Goal: Task Accomplishment & Management: Complete application form

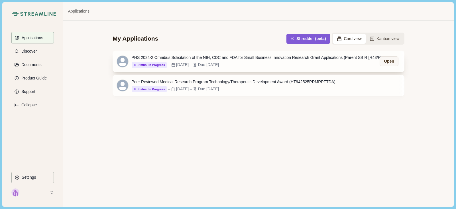
click at [225, 61] on div "PHS 2024-2 Omnibus Solicitation of the NIH, CDC and FDA for Small Business Inno…" at bounding box center [260, 60] width 257 height 13
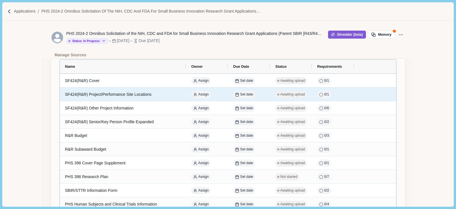
scroll to position [82, 0]
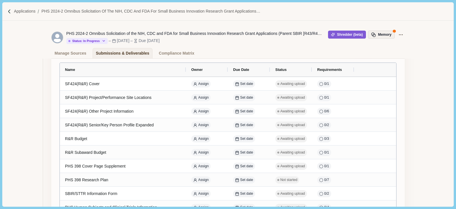
click at [385, 34] on button "Memory" at bounding box center [381, 35] width 27 height 8
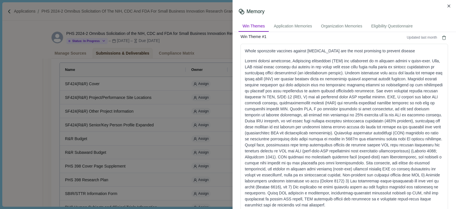
scroll to position [22, 0]
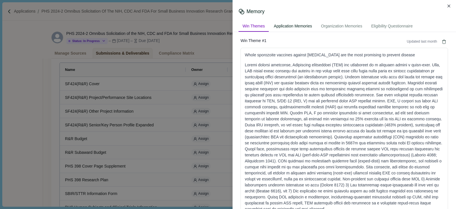
click at [298, 28] on div "Application Memories" at bounding box center [293, 26] width 46 height 11
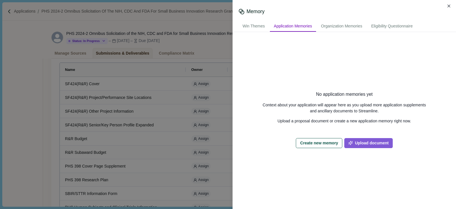
scroll to position [0, 0]
click at [324, 28] on div "Organization Memories" at bounding box center [341, 26] width 49 height 11
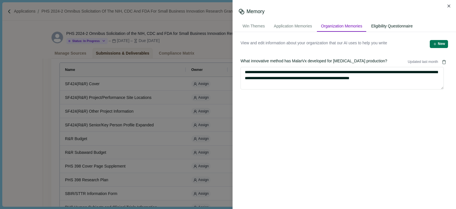
click at [400, 26] on div "Eligibility Questionnaire" at bounding box center [392, 26] width 50 height 11
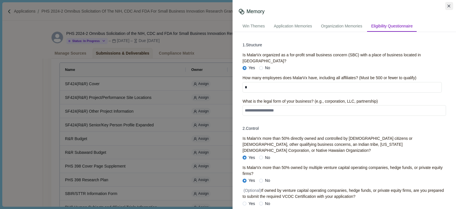
click at [450, 7] on icon "Close" at bounding box center [449, 6] width 3 height 3
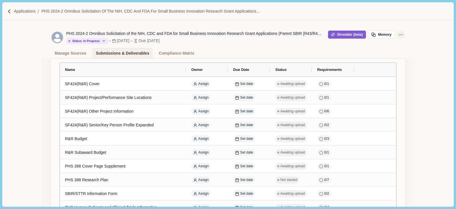
click at [398, 34] on icon "Application Actions" at bounding box center [401, 35] width 6 height 6
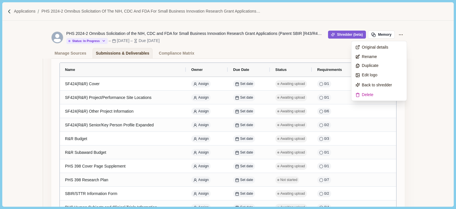
click at [324, 49] on div "Manage Sources Submissions & Deliverables Compliance Matrix" at bounding box center [228, 53] width 354 height 10
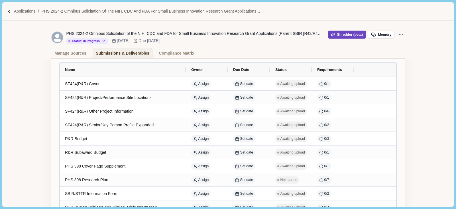
click at [339, 36] on button "Shredder (beta)" at bounding box center [347, 35] width 38 height 8
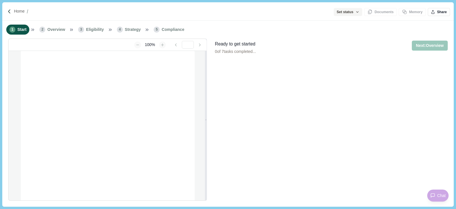
type input "**********"
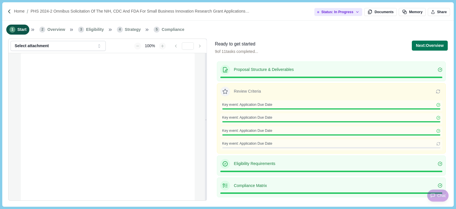
scroll to position [71, 0]
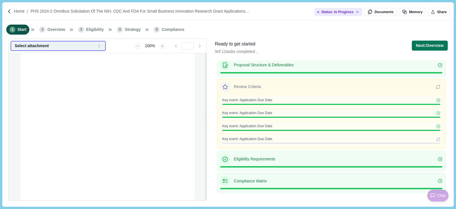
click at [98, 49] on button "Select attachment" at bounding box center [58, 46] width 95 height 10
click at [99, 48] on icon "button" at bounding box center [99, 45] width 5 height 5
click at [242, 89] on p "Review Criteria" at bounding box center [335, 87] width 202 height 6
click at [252, 136] on span "Key event: Application Due Date" at bounding box center [248, 138] width 50 height 5
click at [390, 11] on button "Documents" at bounding box center [381, 12] width 33 height 8
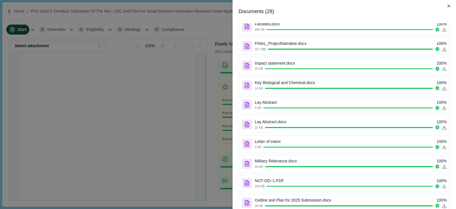
scroll to position [0, 0]
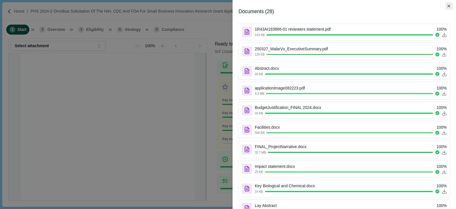
click at [447, 5] on button "Close" at bounding box center [450, 6] width 8 height 8
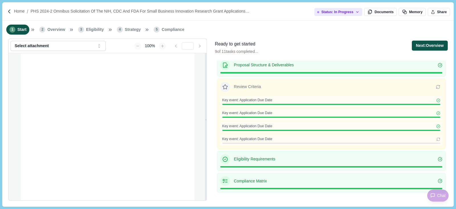
click at [424, 46] on button "Next: Overview" at bounding box center [430, 46] width 36 height 10
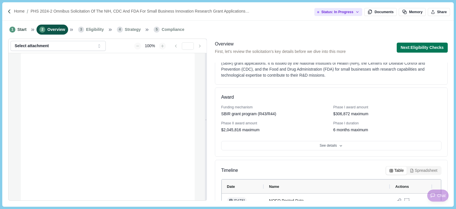
scroll to position [57, 0]
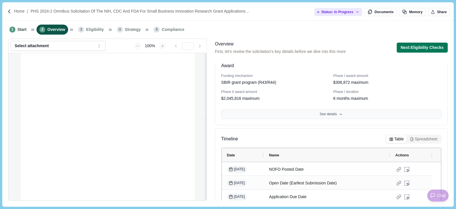
click at [329, 115] on button "See details" at bounding box center [331, 114] width 221 height 10
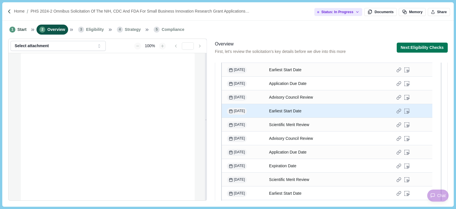
scroll to position [537, 0]
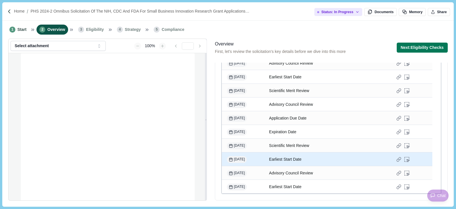
click at [298, 159] on div "Earliest Start Date" at bounding box center [327, 158] width 116 height 11
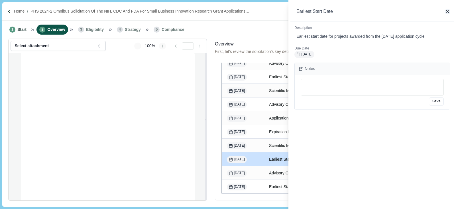
click at [447, 13] on icon "button" at bounding box center [448, 11] width 3 height 3
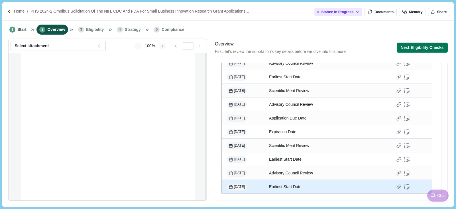
click at [290, 187] on div "Earliest Start Date" at bounding box center [327, 186] width 116 height 11
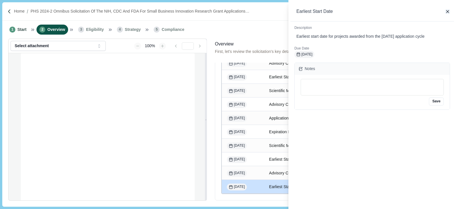
click at [447, 11] on icon "button" at bounding box center [448, 11] width 3 height 3
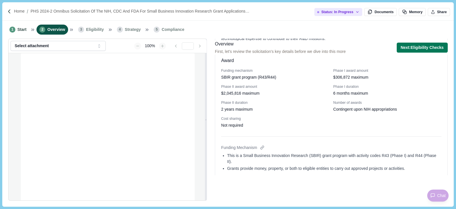
scroll to position [0, 0]
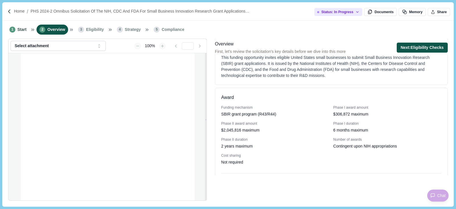
click at [414, 47] on button "Next: Eligibility Checks" at bounding box center [422, 48] width 51 height 10
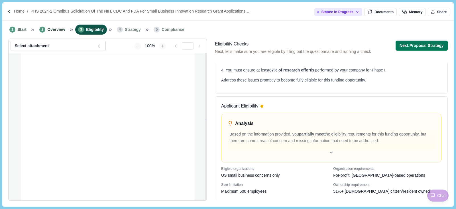
scroll to position [114, 0]
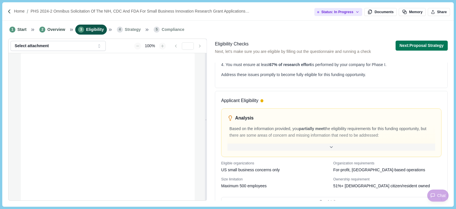
click at [329, 144] on icon at bounding box center [331, 146] width 5 height 5
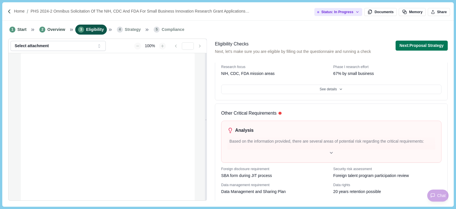
scroll to position [618, 0]
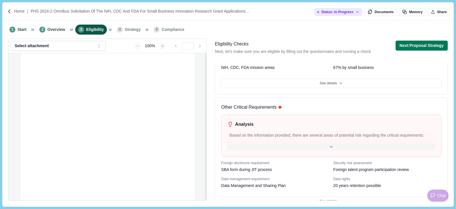
click at [329, 144] on icon at bounding box center [331, 146] width 5 height 5
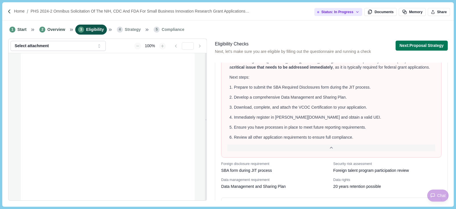
scroll to position [826, 0]
click at [411, 43] on button "Next: Proposal Strategy" at bounding box center [422, 46] width 52 height 10
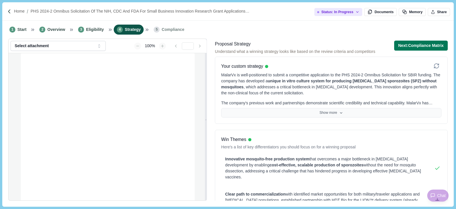
click at [321, 111] on button "Show more" at bounding box center [331, 113] width 221 height 10
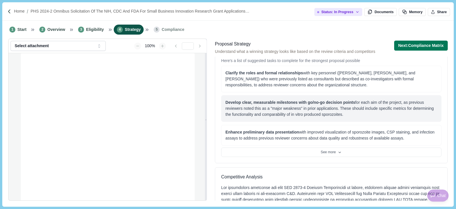
scroll to position [285, 0]
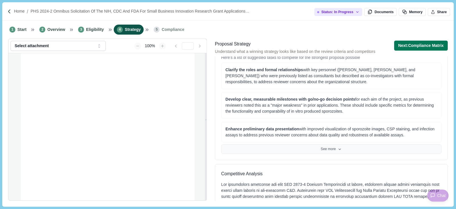
click at [331, 144] on button "See more" at bounding box center [331, 149] width 221 height 10
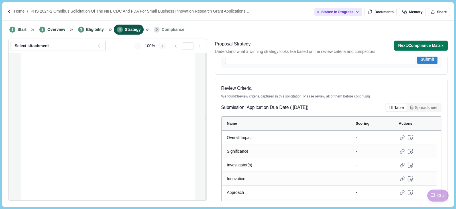
scroll to position [582, 0]
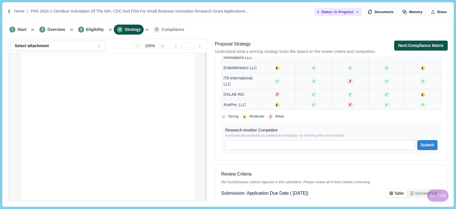
click at [427, 42] on button "Next: Compliance Matrix" at bounding box center [422, 46] width 54 height 10
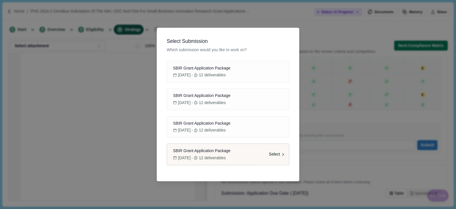
click at [273, 152] on span "Select" at bounding box center [274, 154] width 11 height 6
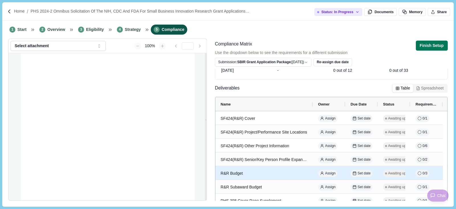
scroll to position [57, 0]
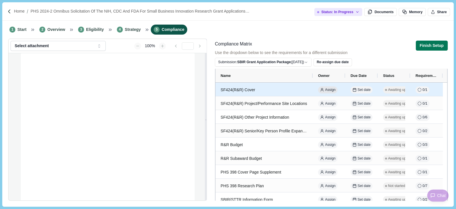
click at [327, 88] on span "Assign" at bounding box center [330, 89] width 11 height 5
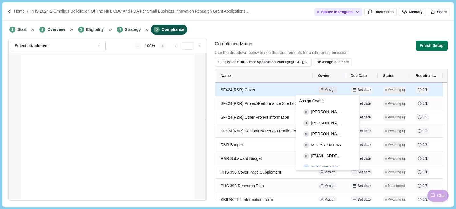
click at [327, 88] on span "Assign" at bounding box center [330, 89] width 11 height 5
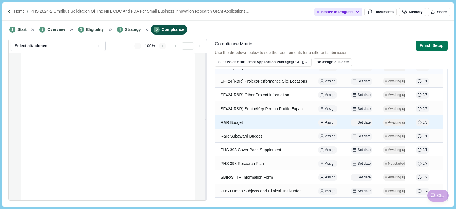
scroll to position [86, 0]
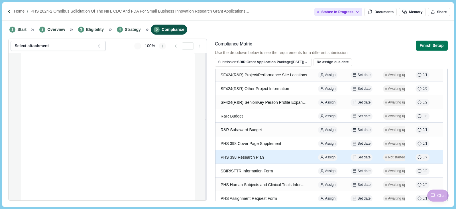
click at [424, 156] on span "0 / 7" at bounding box center [425, 157] width 5 height 5
select select "********"
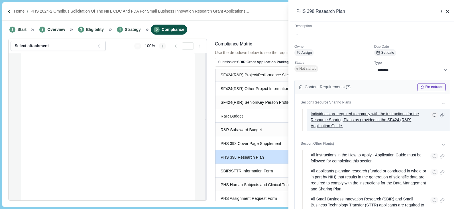
scroll to position [0, 0]
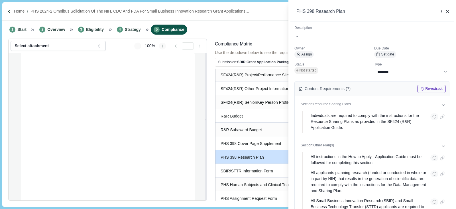
click at [266, 172] on div "**********" at bounding box center [228, 104] width 456 height 209
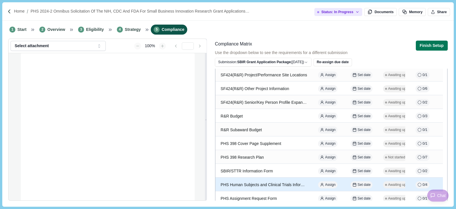
click at [268, 181] on div "PHS Human Subjects and Clinical Trials Information" at bounding box center [264, 184] width 87 height 11
select select "****"
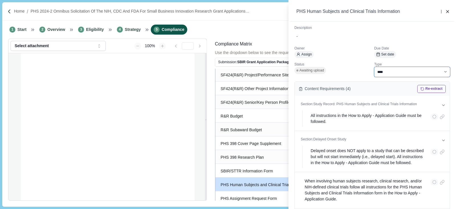
click at [441, 70] on select "**********" at bounding box center [413, 72] width 76 height 10
click at [444, 12] on button at bounding box center [442, 12] width 8 height 8
click at [448, 11] on icon "button" at bounding box center [448, 11] width 3 height 3
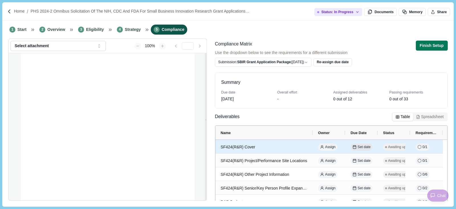
click at [360, 145] on span "Set date" at bounding box center [364, 146] width 13 height 5
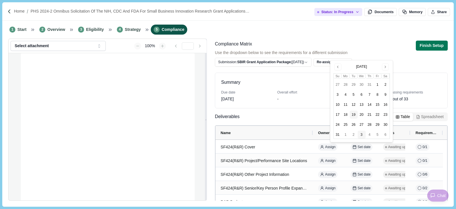
click at [362, 134] on button "3" at bounding box center [362, 134] width 8 height 8
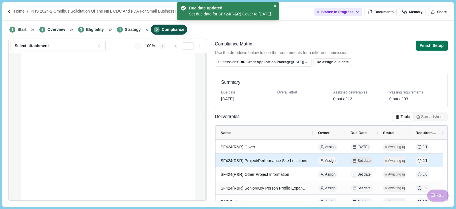
click at [365, 159] on span "Set date" at bounding box center [364, 160] width 13 height 5
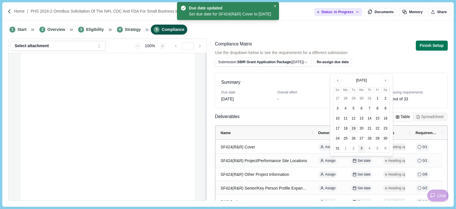
click at [363, 147] on button "3" at bounding box center [362, 148] width 8 height 8
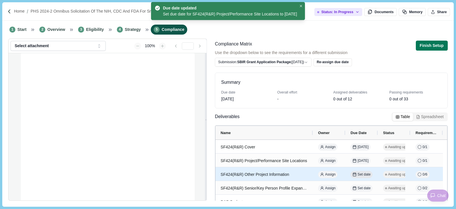
click at [362, 173] on span "Set date" at bounding box center [364, 174] width 13 height 5
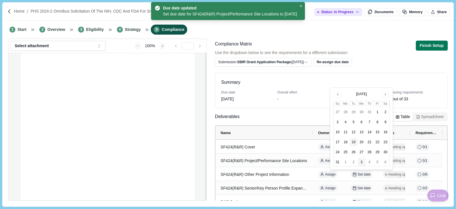
click at [361, 159] on button "3" at bounding box center [362, 162] width 8 height 8
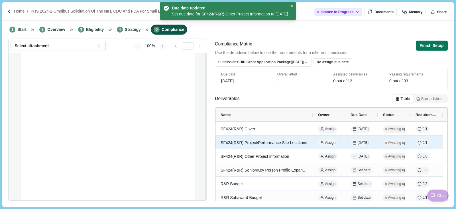
scroll to position [29, 0]
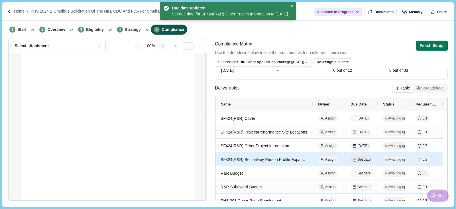
click at [360, 161] on span "Set date" at bounding box center [364, 159] width 13 height 5
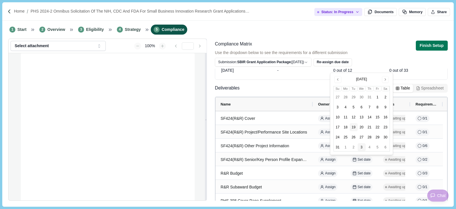
click at [363, 145] on button "3" at bounding box center [362, 147] width 8 height 8
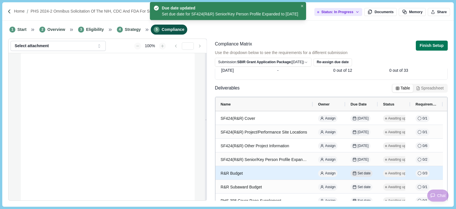
click at [361, 175] on span "Set date" at bounding box center [364, 173] width 13 height 5
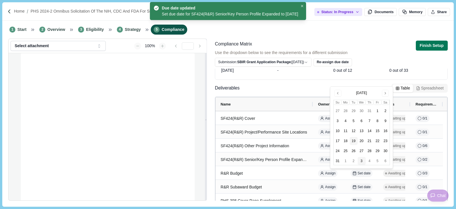
click at [361, 162] on button "3" at bounding box center [362, 161] width 8 height 8
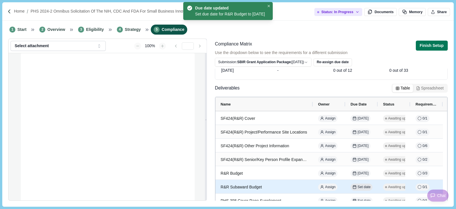
click at [363, 184] on span "Set date" at bounding box center [364, 186] width 13 height 5
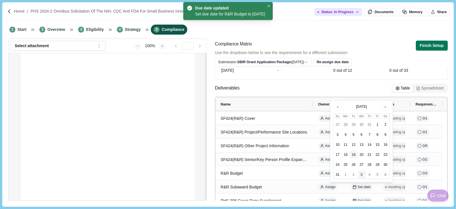
click at [361, 171] on button "3" at bounding box center [362, 174] width 8 height 8
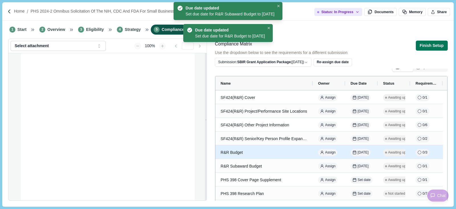
scroll to position [57, 0]
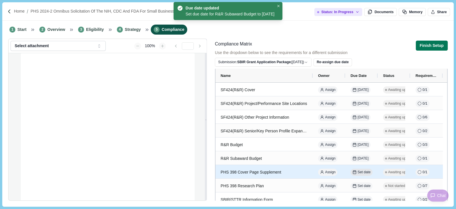
click at [363, 170] on span "Set date" at bounding box center [364, 171] width 13 height 5
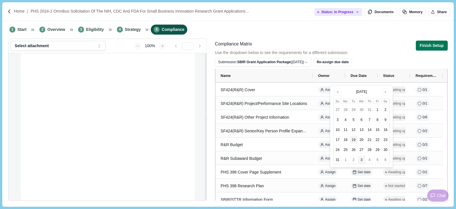
click at [361, 159] on button "3" at bounding box center [362, 159] width 8 height 8
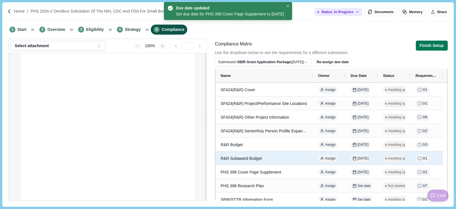
scroll to position [86, 0]
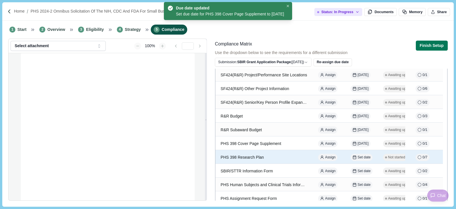
click at [361, 159] on span "Set date" at bounding box center [364, 157] width 13 height 5
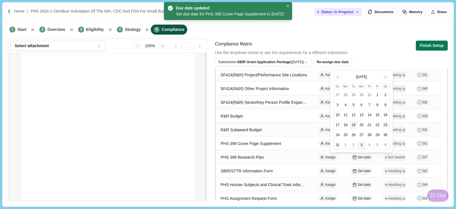
click at [362, 146] on button "3" at bounding box center [362, 145] width 8 height 8
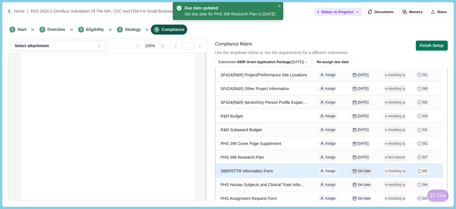
click at [364, 170] on span "Set date" at bounding box center [364, 170] width 13 height 5
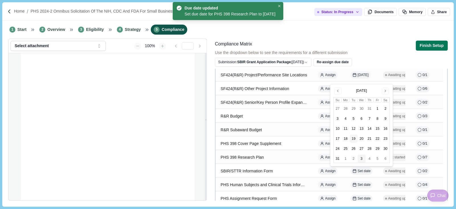
click at [361, 159] on button "3" at bounding box center [362, 158] width 8 height 8
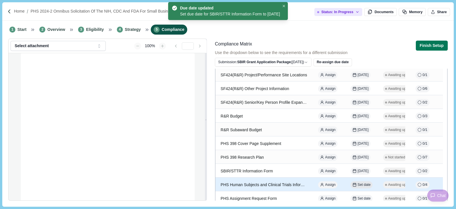
click at [362, 182] on span "Set date" at bounding box center [364, 184] width 13 height 5
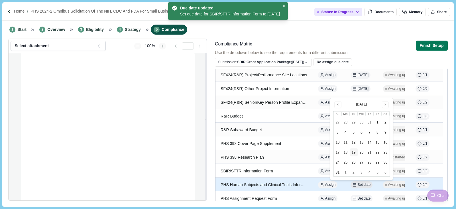
click at [362, 182] on span "Set date" at bounding box center [364, 184] width 13 height 5
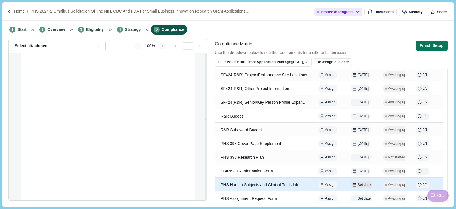
scroll to position [104, 0]
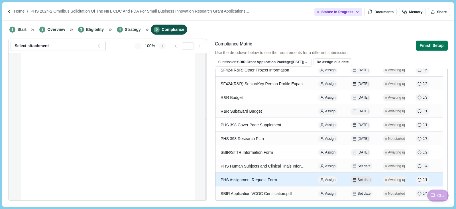
click at [362, 178] on span "Set date" at bounding box center [364, 179] width 13 height 5
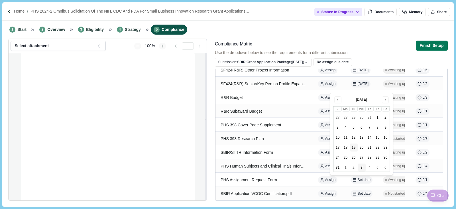
click at [360, 168] on button "3" at bounding box center [362, 167] width 8 height 8
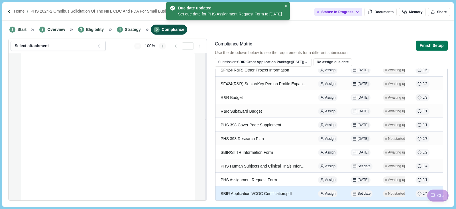
click at [259, 191] on div "SBIR Application VCOC Certification.pdf" at bounding box center [264, 193] width 87 height 11
select select "********"
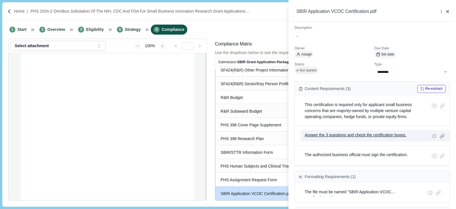
click at [366, 133] on p "Answer the 3 questions and check the certification boxes." at bounding box center [356, 135] width 102 height 7
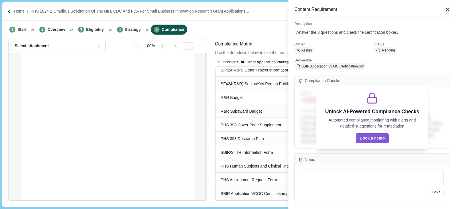
click at [450, 9] on icon "button" at bounding box center [448, 9] width 5 height 5
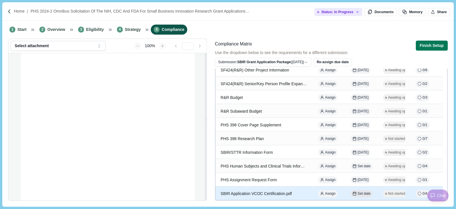
click at [362, 194] on span "Set date" at bounding box center [364, 193] width 13 height 5
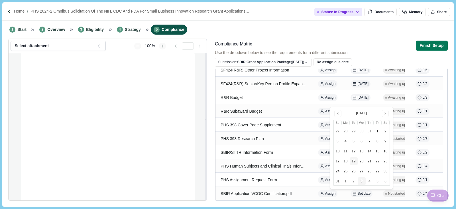
click at [361, 181] on button "3" at bounding box center [362, 181] width 8 height 8
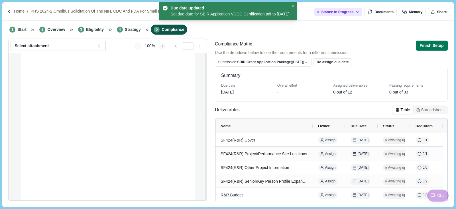
scroll to position [0, 0]
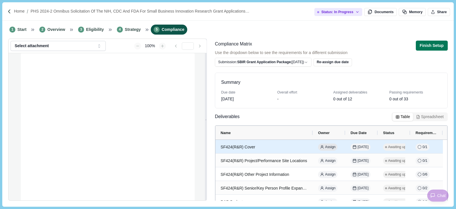
click at [330, 146] on span "Assign" at bounding box center [330, 146] width 11 height 5
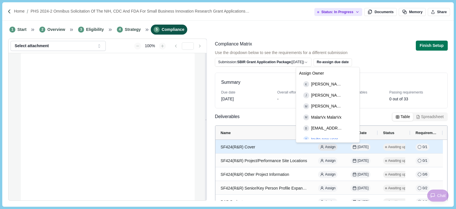
click at [330, 144] on span "Assign" at bounding box center [330, 146] width 11 height 5
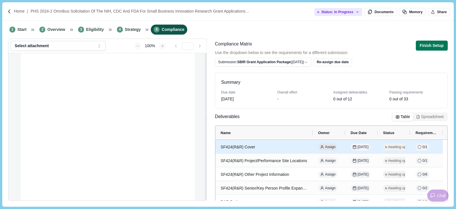
click at [330, 144] on span "Assign" at bounding box center [330, 146] width 11 height 5
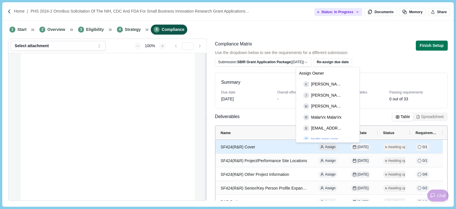
click at [330, 144] on span "Assign" at bounding box center [330, 146] width 11 height 5
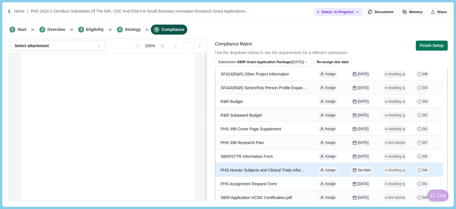
scroll to position [104, 0]
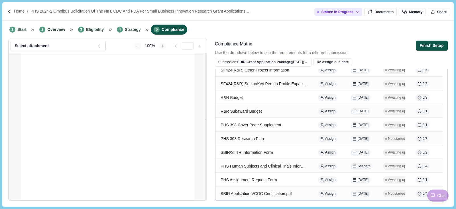
click at [430, 47] on button "Finish Setup" at bounding box center [432, 46] width 32 height 10
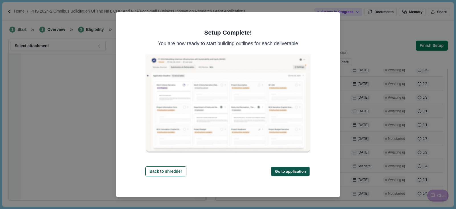
click at [292, 171] on button "Go to application" at bounding box center [291, 170] width 39 height 9
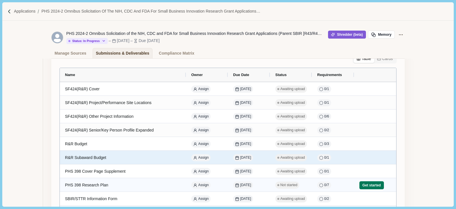
scroll to position [86, 0]
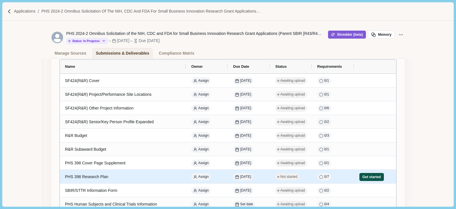
click at [365, 176] on button "Get started" at bounding box center [372, 177] width 25 height 8
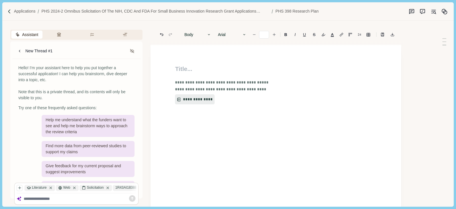
type input "**"
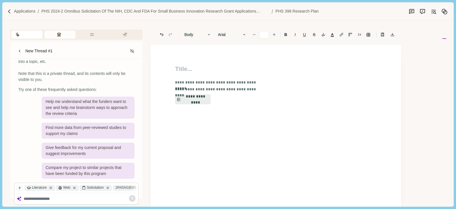
click at [55, 33] on button "Review Criteria" at bounding box center [60, 35] width 31 height 8
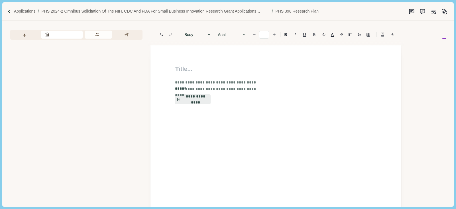
click at [97, 33] on button "Requirements" at bounding box center [99, 35] width 28 height 8
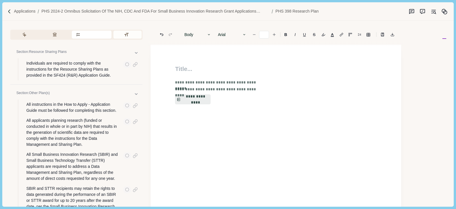
click at [129, 33] on button "Formatting" at bounding box center [128, 35] width 28 height 8
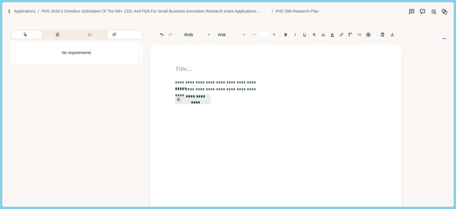
click at [20, 32] on button "Assistant" at bounding box center [26, 35] width 30 height 8
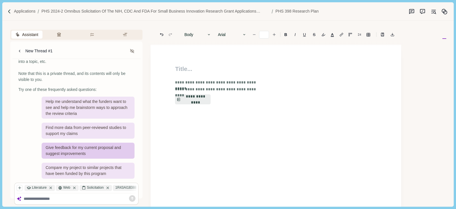
click at [80, 150] on div "Give feedback for my current proposal and suggest improvements" at bounding box center [88, 150] width 93 height 16
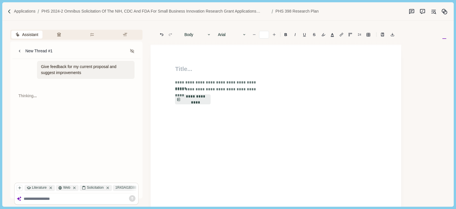
click at [47, 196] on textarea at bounding box center [80, 198] width 113 height 5
click at [75, 187] on icon at bounding box center [74, 188] width 2 height 2
click at [50, 188] on icon at bounding box center [51, 187] width 4 height 4
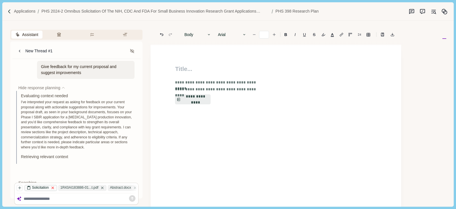
click at [55, 186] on icon at bounding box center [53, 187] width 4 height 4
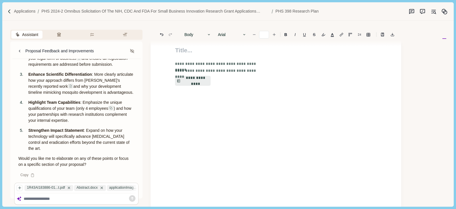
scroll to position [29, 0]
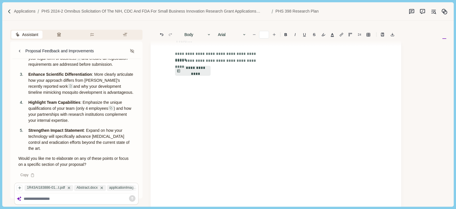
click at [45, 197] on textarea at bounding box center [80, 198] width 113 height 5
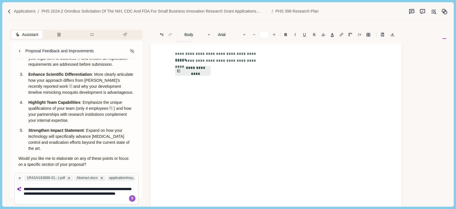
click at [82, 199] on textarea "**********" at bounding box center [80, 193] width 113 height 15
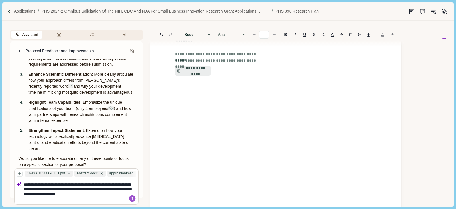
type textarea "**********"
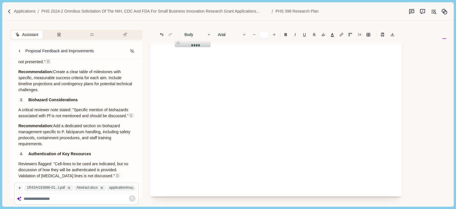
scroll to position [0, 0]
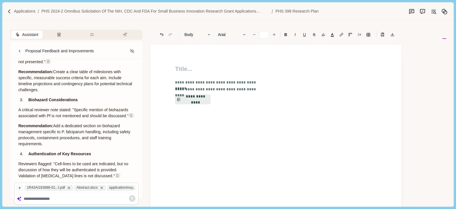
click at [185, 68] on h1 at bounding box center [276, 68] width 202 height 9
drag, startPoint x: 19, startPoint y: 188, endPoint x: 25, endPoint y: 186, distance: 6.0
click at [19, 188] on icon "button" at bounding box center [20, 187] width 4 height 4
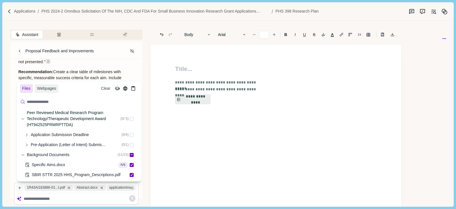
click at [33, 102] on input at bounding box center [79, 102] width 121 height 10
click at [89, 99] on input at bounding box center [79, 102] width 121 height 10
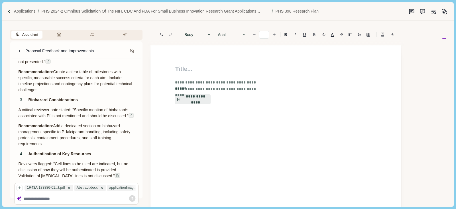
click at [71, 198] on textarea at bounding box center [80, 198] width 113 height 5
click at [19, 187] on icon "button" at bounding box center [20, 187] width 4 height 4
click at [59, 200] on textarea at bounding box center [80, 198] width 113 height 5
click at [198, 99] on button "**********" at bounding box center [193, 99] width 36 height 10
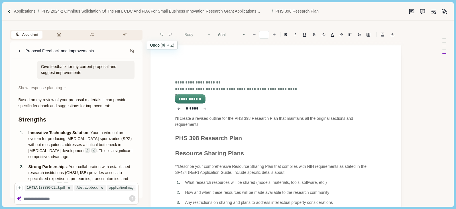
click at [159, 33] on icon "Undo" at bounding box center [161, 34] width 5 height 5
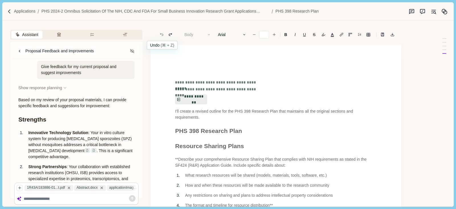
click at [161, 34] on icon "Undo" at bounding box center [161, 34] width 3 height 3
click at [260, 10] on p "PHS 2024-2 Omnibus Solicitation of the NIH, CDC and FDA for Small Business Inno…" at bounding box center [155, 11] width 228 height 6
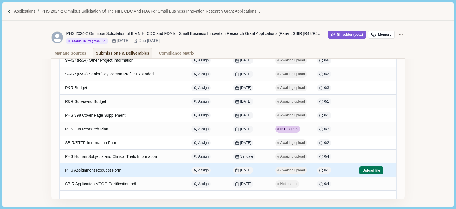
scroll to position [143, 0]
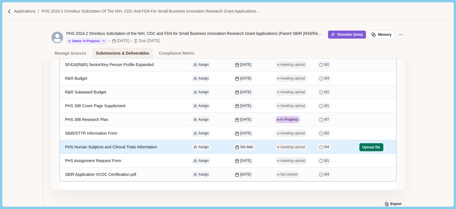
click at [110, 146] on div "PHS Human Subjects and Clinical Trials Information" at bounding box center [123, 146] width 116 height 11
select select "****"
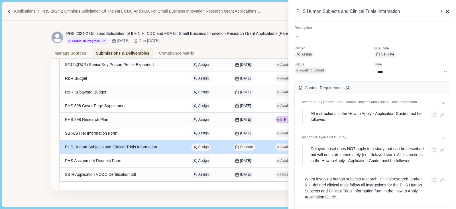
click at [446, 9] on icon "button" at bounding box center [448, 11] width 5 height 5
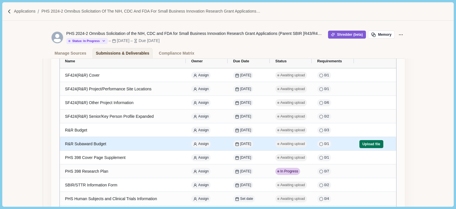
scroll to position [86, 0]
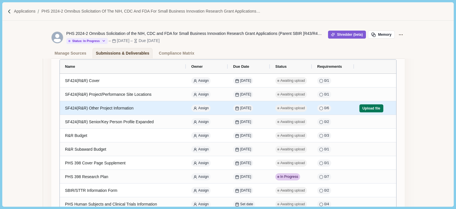
click at [127, 106] on div "SF424(R&R) Other Project Information" at bounding box center [123, 107] width 116 height 11
select select "****"
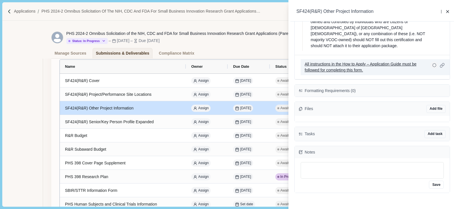
scroll to position [255, 0]
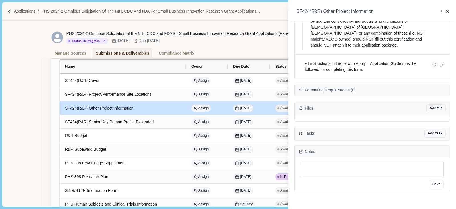
click at [165, 53] on div "**********" at bounding box center [228, 104] width 456 height 209
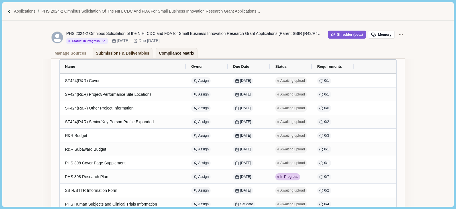
click at [165, 53] on div "Compliance Matrix" at bounding box center [176, 53] width 35 height 10
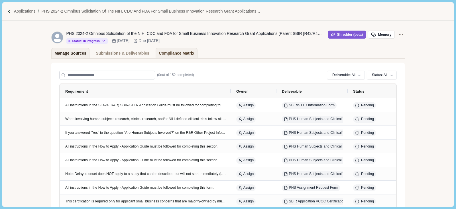
click at [62, 51] on div "Manage Sources" at bounding box center [71, 53] width 32 height 10
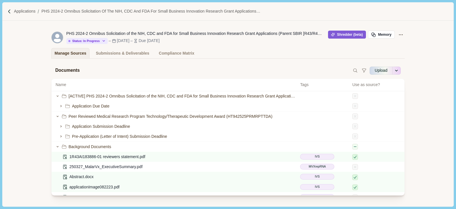
scroll to position [2, 0]
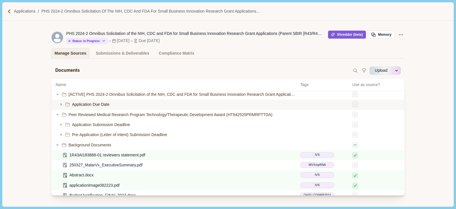
click at [60, 104] on icon at bounding box center [61, 104] width 4 height 4
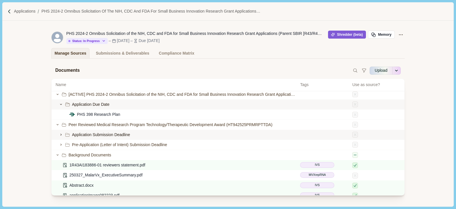
click at [59, 136] on icon at bounding box center [61, 134] width 4 height 4
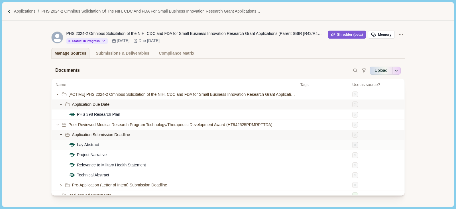
click at [354, 145] on icon at bounding box center [355, 145] width 2 height 2
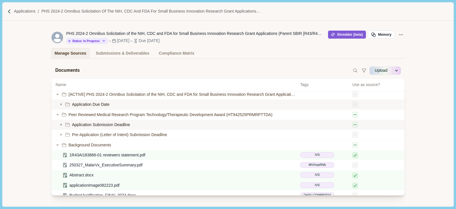
click at [60, 104] on icon at bounding box center [61, 104] width 4 height 4
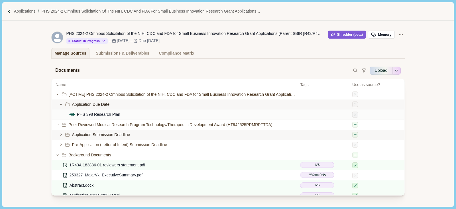
click at [354, 115] on icon at bounding box center [355, 114] width 2 height 2
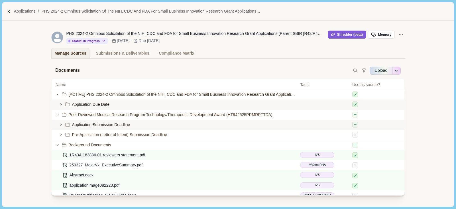
click at [59, 104] on icon at bounding box center [61, 104] width 4 height 4
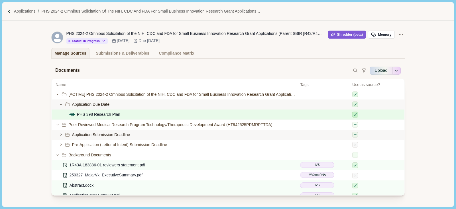
click at [353, 114] on icon at bounding box center [355, 114] width 4 height 4
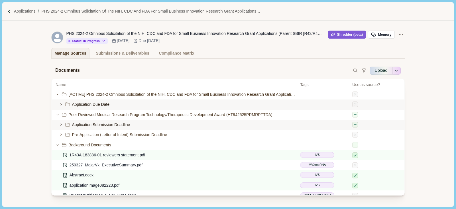
click at [108, 100] on div "Application Due Date" at bounding box center [228, 104] width 353 height 10
click at [59, 104] on icon at bounding box center [61, 104] width 4 height 4
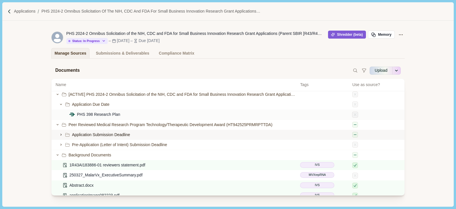
click at [353, 115] on icon at bounding box center [355, 114] width 4 height 4
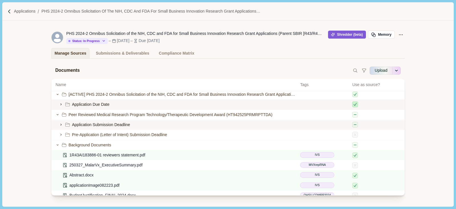
click at [353, 104] on icon at bounding box center [355, 104] width 4 height 4
click at [353, 116] on icon at bounding box center [355, 114] width 4 height 4
click at [354, 115] on icon at bounding box center [355, 114] width 3 height 2
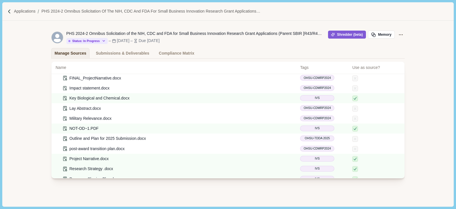
scroll to position [0, 0]
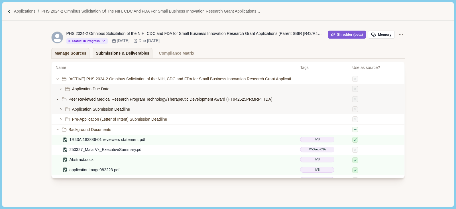
click at [122, 52] on div "Submissions & Deliverables" at bounding box center [123, 53] width 54 height 10
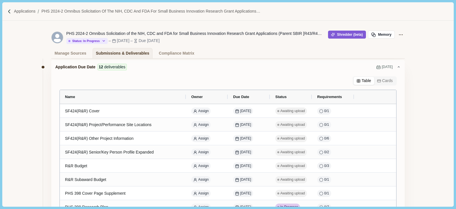
scroll to position [57, 0]
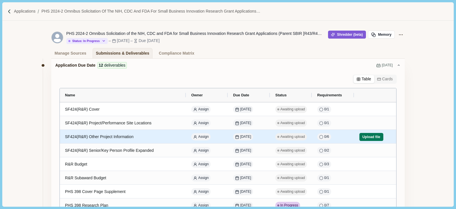
click at [112, 136] on div "SF424(R&R) Other Project Information" at bounding box center [123, 136] width 116 height 11
select select "****"
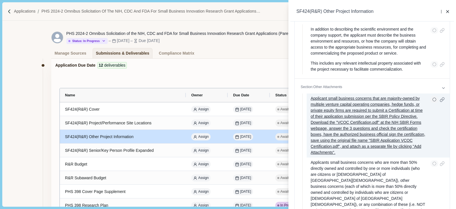
scroll to position [86, 0]
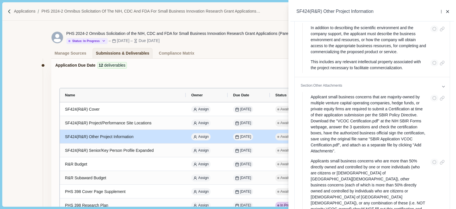
click at [76, 53] on div "**********" at bounding box center [228, 104] width 456 height 209
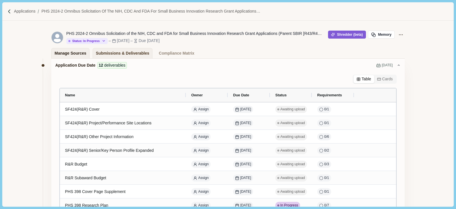
click at [76, 53] on div "Manage Sources" at bounding box center [71, 53] width 32 height 10
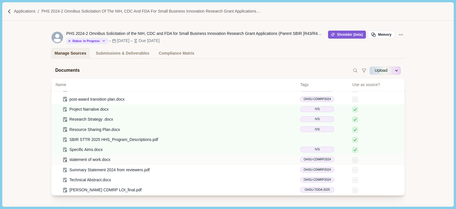
scroll to position [196, 0]
click at [101, 9] on p "PHS 2024-2 Omnibus Solicitation of the NIH, CDC and FDA for Small Business Inno…" at bounding box center [155, 11] width 228 height 6
click at [101, 11] on p "PHS 2024-2 Omnibus Solicitation of the NIH, CDC and FDA for Small Business Inno…" at bounding box center [155, 11] width 228 height 6
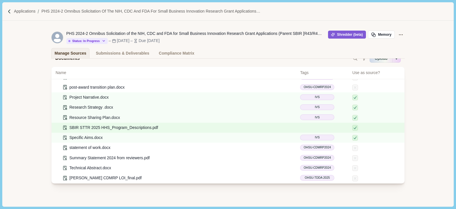
scroll to position [17, 0]
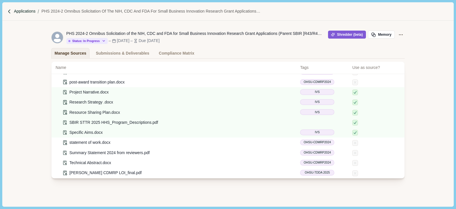
click at [25, 11] on p "Applications" at bounding box center [25, 11] width 22 height 6
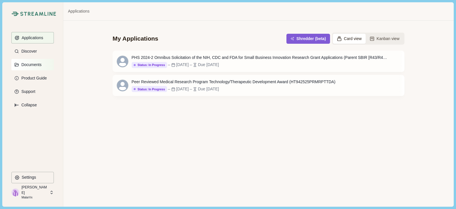
click at [31, 62] on p "Documents" at bounding box center [30, 64] width 22 height 5
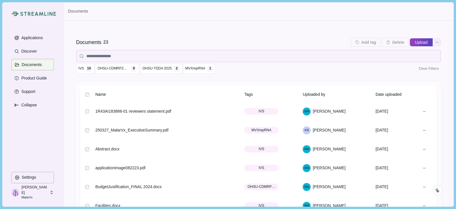
click at [424, 40] on button "Upload" at bounding box center [421, 42] width 23 height 9
click at [410, 42] on input "Upload" at bounding box center [410, 42] width 0 height 0
type input "**********"
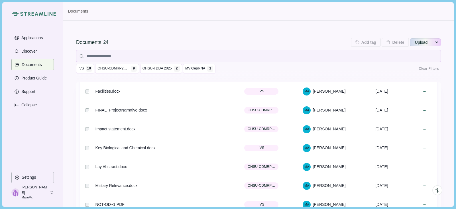
scroll to position [326, 0]
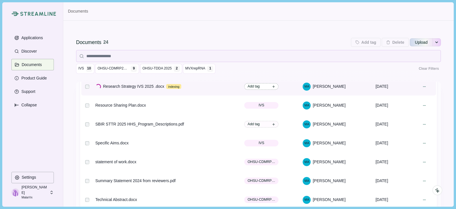
click at [272, 86] on icon at bounding box center [273, 86] width 3 height 3
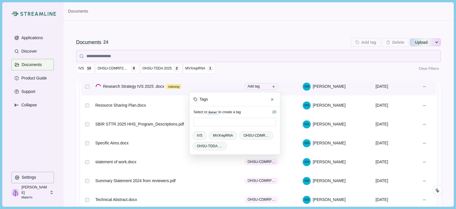
click at [197, 136] on span "IVS" at bounding box center [200, 135] width 6 height 5
click at [198, 134] on span "IVS" at bounding box center [200, 135] width 6 height 5
click at [271, 100] on icon "Close" at bounding box center [272, 99] width 3 height 3
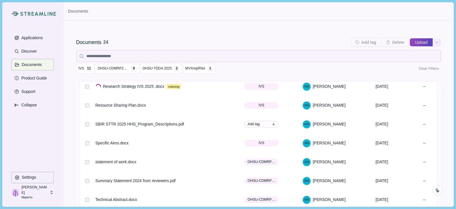
click at [420, 42] on button "Upload" at bounding box center [421, 42] width 23 height 9
click at [410, 42] on input "Upload" at bounding box center [410, 42] width 0 height 0
type input "**********"
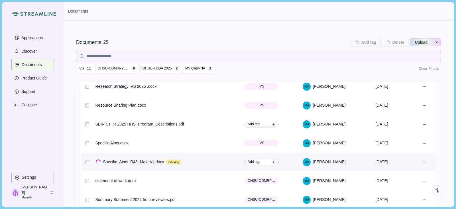
click at [259, 161] on span "Add tag" at bounding box center [254, 161] width 12 height 5
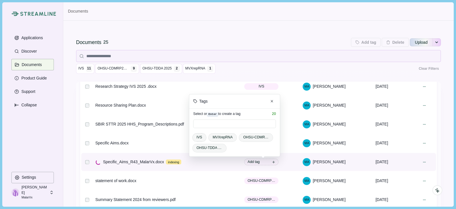
click at [198, 136] on span "IVS" at bounding box center [200, 136] width 6 height 5
click at [197, 135] on span "IVS" at bounding box center [200, 136] width 6 height 5
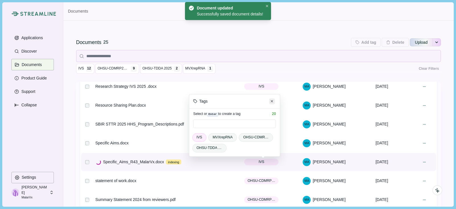
click at [271, 102] on icon "Close" at bounding box center [272, 101] width 3 height 3
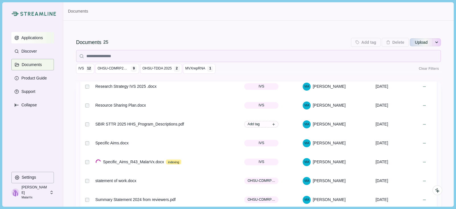
drag, startPoint x: 24, startPoint y: 34, endPoint x: 38, endPoint y: 34, distance: 13.7
click at [24, 34] on button "Applications" at bounding box center [32, 37] width 43 height 11
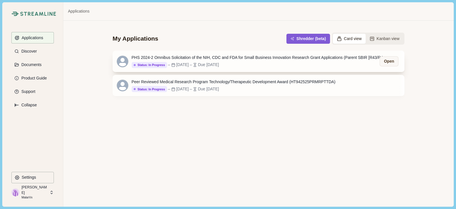
click at [224, 60] on div "PHS 2024-2 Omnibus Solicitation of the NIH, CDC and FDA for Small Business Inno…" at bounding box center [260, 57] width 257 height 6
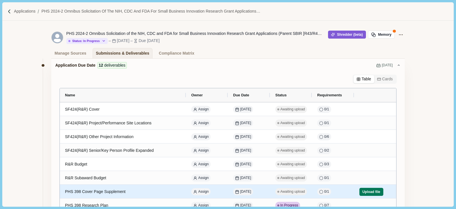
scroll to position [114, 0]
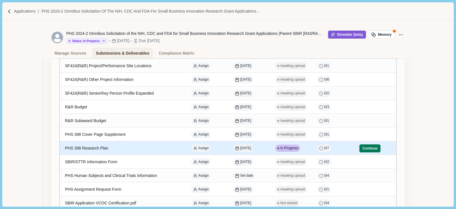
click at [326, 147] on span "0 / 7" at bounding box center [327, 147] width 5 height 5
select select "********"
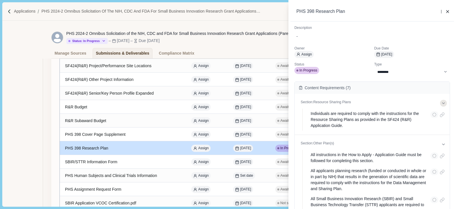
click at [443, 102] on icon at bounding box center [444, 102] width 2 height 1
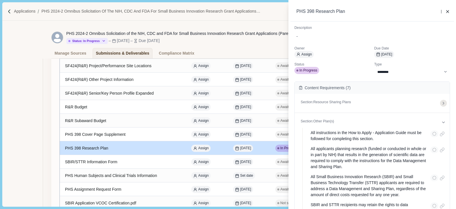
click at [442, 102] on icon at bounding box center [444, 103] width 5 height 5
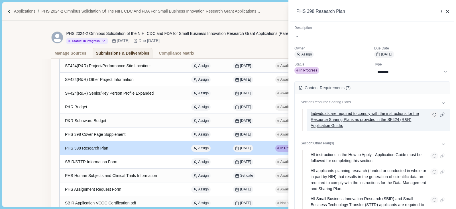
click at [367, 115] on p "Individuals are required to comply with the instructions for the Resource Shari…" at bounding box center [369, 119] width 116 height 18
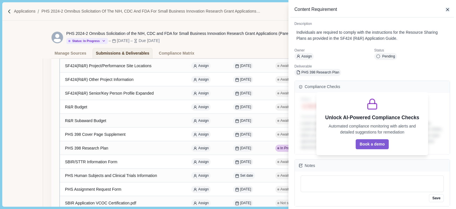
click at [448, 8] on icon "button" at bounding box center [448, 9] width 5 height 5
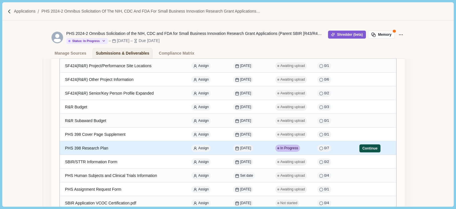
click at [363, 149] on button "Continue" at bounding box center [370, 148] width 21 height 8
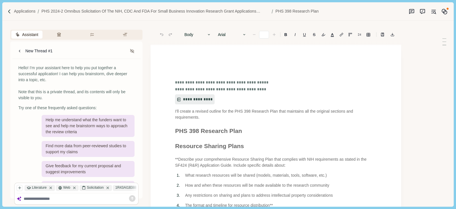
type input "**"
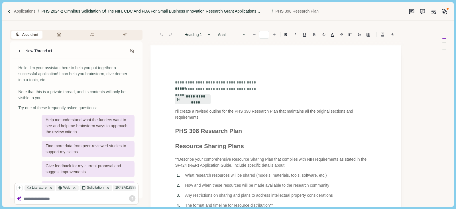
click at [252, 11] on p "PHS 2024-2 Omnibus Solicitation of the NIH, CDC and FDA for Small Business Inno…" at bounding box center [155, 11] width 228 height 6
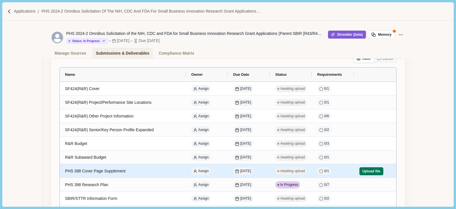
scroll to position [86, 0]
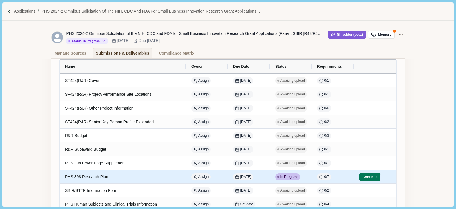
click at [325, 176] on span "0 / 7" at bounding box center [327, 176] width 5 height 5
select select "********"
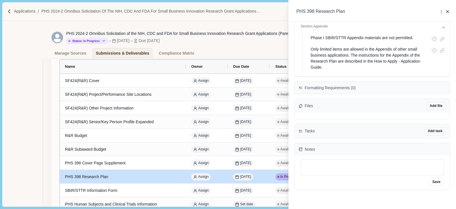
scroll to position [257, 0]
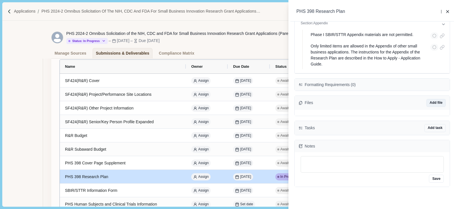
click at [433, 102] on button "Add file" at bounding box center [436, 103] width 19 height 8
click at [355, 128] on div "Tasks Add task Connect to Sharepoint Connect to Asana Connect to Jira Connect t…" at bounding box center [372, 128] width 155 height 14
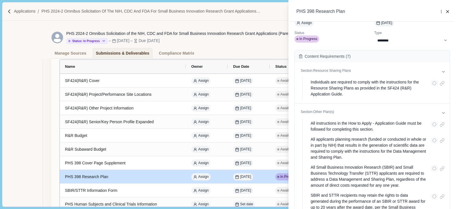
scroll to position [0, 0]
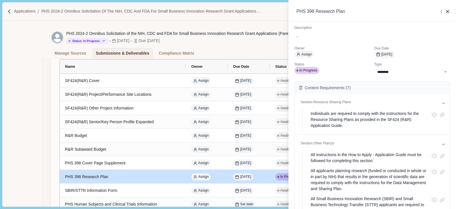
click at [450, 13] on icon "button" at bounding box center [448, 11] width 5 height 5
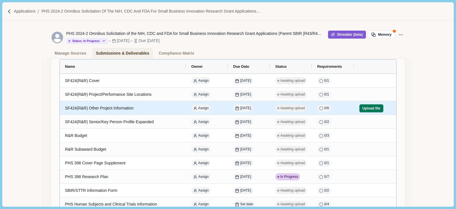
click at [99, 108] on div "SF424(R&R) Other Project Information" at bounding box center [123, 107] width 116 height 11
select select "****"
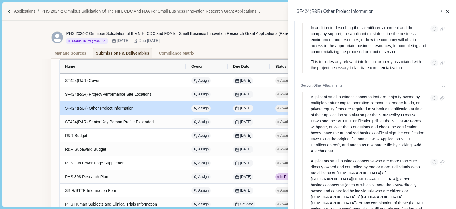
scroll to position [228, 0]
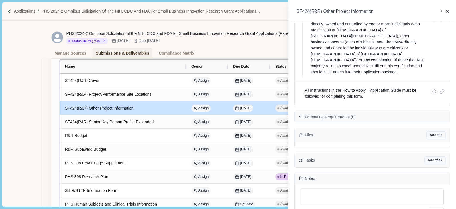
click at [127, 95] on div "**********" at bounding box center [228, 104] width 456 height 209
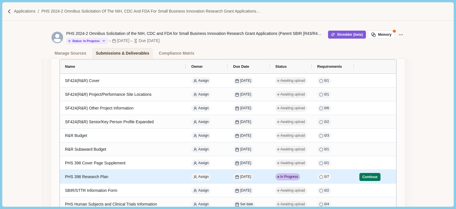
click at [319, 176] on icon at bounding box center [321, 177] width 4 height 4
select select "********"
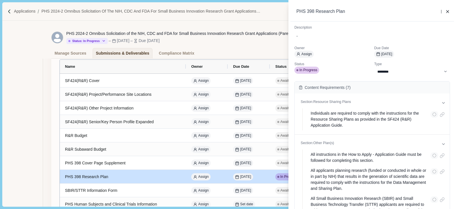
scroll to position [0, 0]
click at [447, 11] on icon "button" at bounding box center [448, 11] width 5 height 5
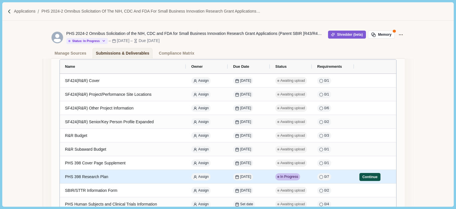
click at [368, 177] on button "Continue" at bounding box center [370, 177] width 21 height 8
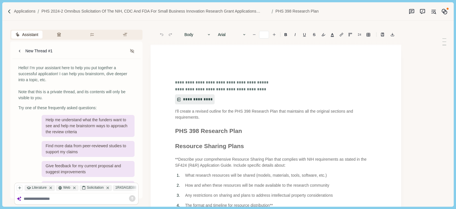
type input "**"
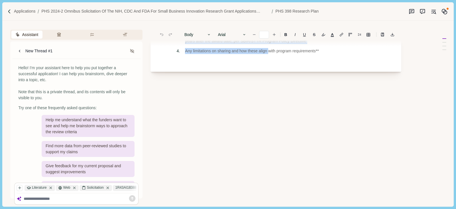
scroll to position [321, 0]
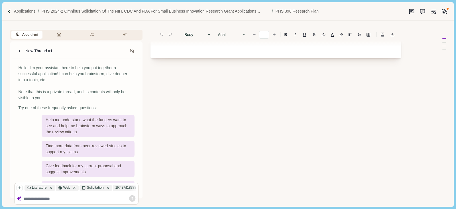
drag, startPoint x: 176, startPoint y: 112, endPoint x: 350, endPoint y: 191, distance: 191.0
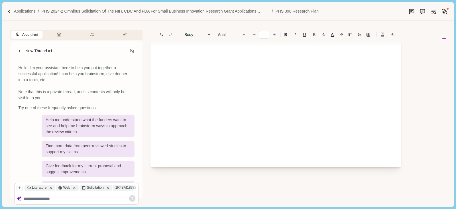
scroll to position [0, 0]
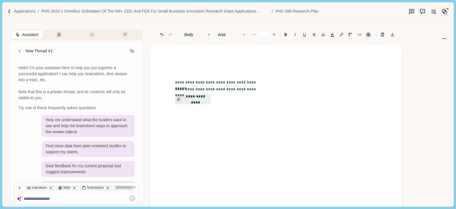
click at [217, 70] on h1 at bounding box center [276, 68] width 202 height 9
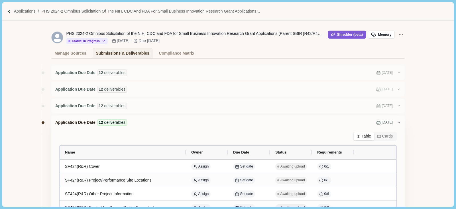
scroll to position [82, 0]
